Goal: Task Accomplishment & Management: Manage account settings

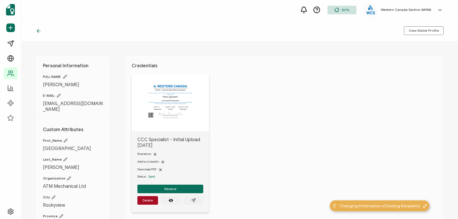
click at [38, 31] on icon at bounding box center [38, 30] width 2 height 3
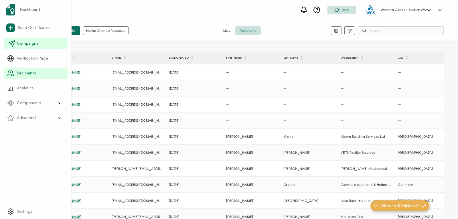
click at [23, 42] on span "Campaigns" at bounding box center [27, 44] width 21 height 6
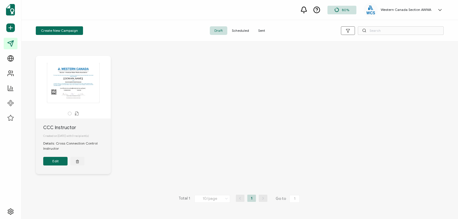
click at [263, 31] on span "Sent" at bounding box center [262, 30] width 16 height 9
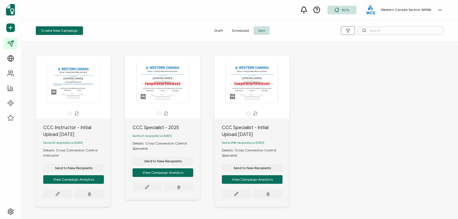
click at [252, 92] on div "The recipient’s full name, which will be automatically filled based on the info…" at bounding box center [252, 83] width 60 height 40
click at [60, 195] on icon at bounding box center [58, 194] width 4 height 4
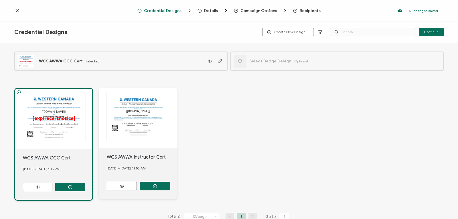
click at [17, 10] on icon at bounding box center [17, 11] width 6 height 6
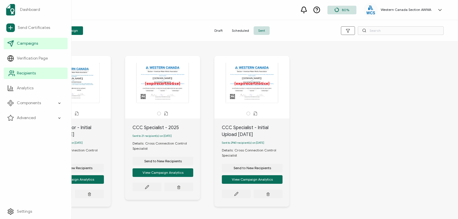
click at [25, 71] on span "Recipients" at bounding box center [26, 73] width 19 height 6
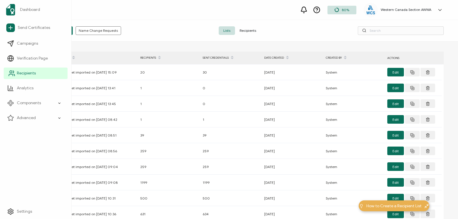
click at [11, 72] on icon at bounding box center [11, 73] width 7 height 7
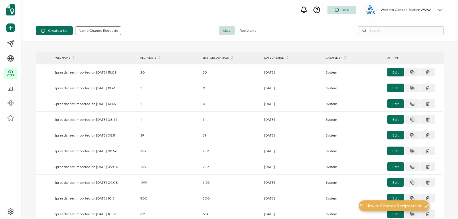
click at [248, 30] on span "Recipients" at bounding box center [248, 30] width 26 height 9
